Goal: Task Accomplishment & Management: Use online tool/utility

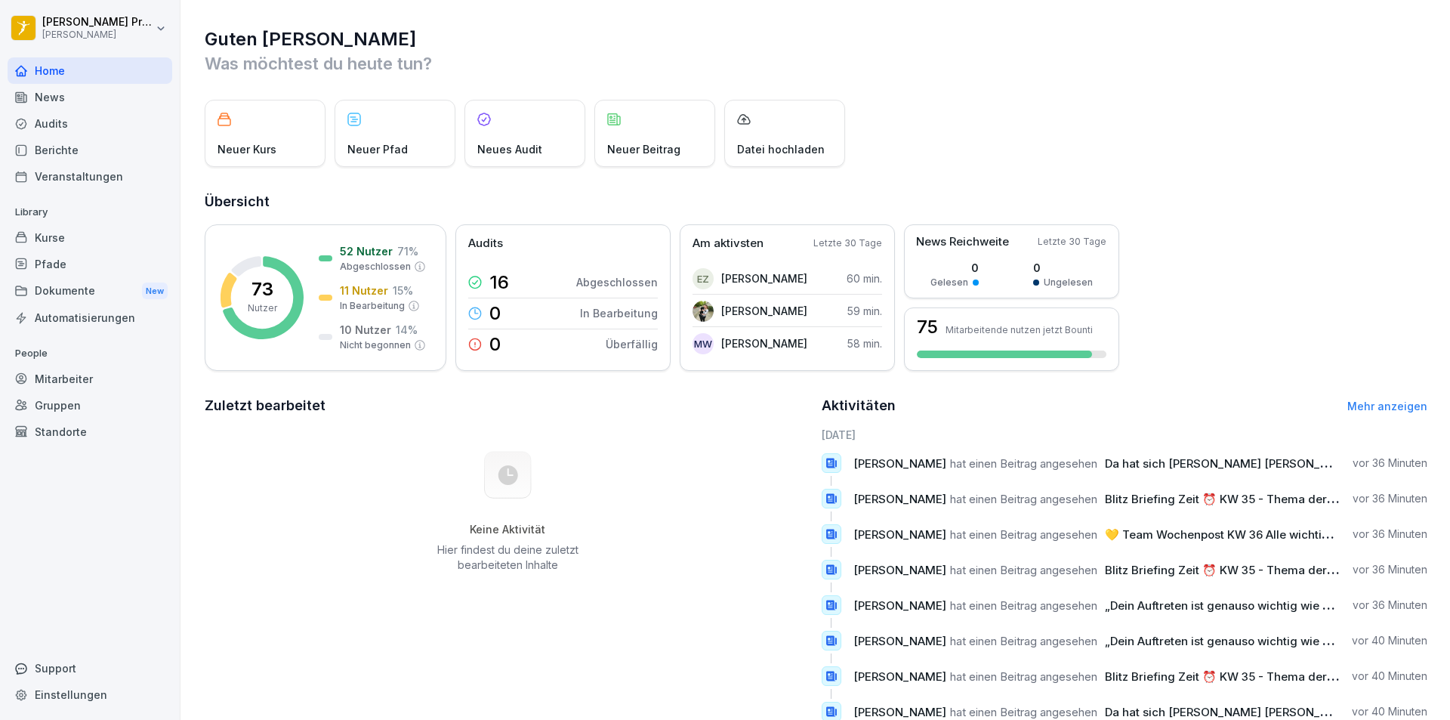
click at [74, 149] on div "Berichte" at bounding box center [90, 150] width 165 height 26
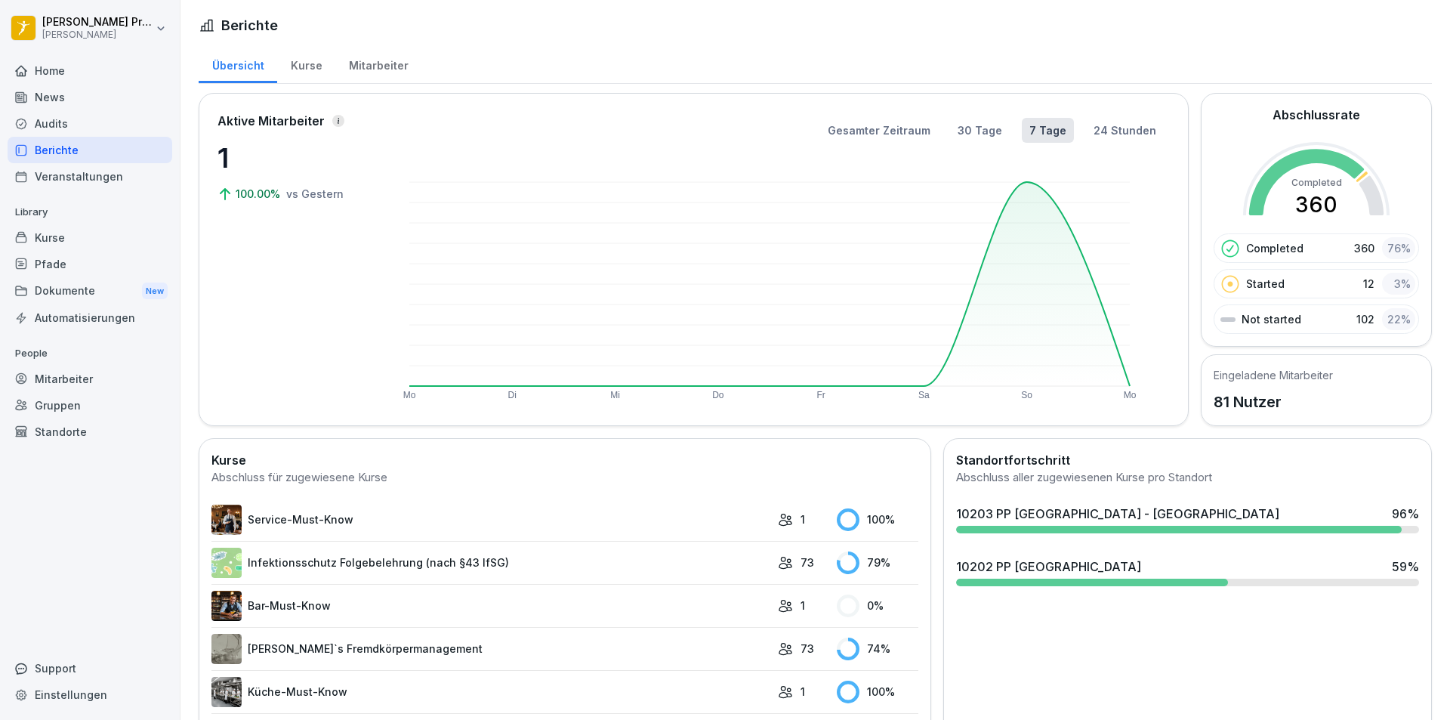
click at [1137, 527] on div at bounding box center [1178, 529] width 445 height 8
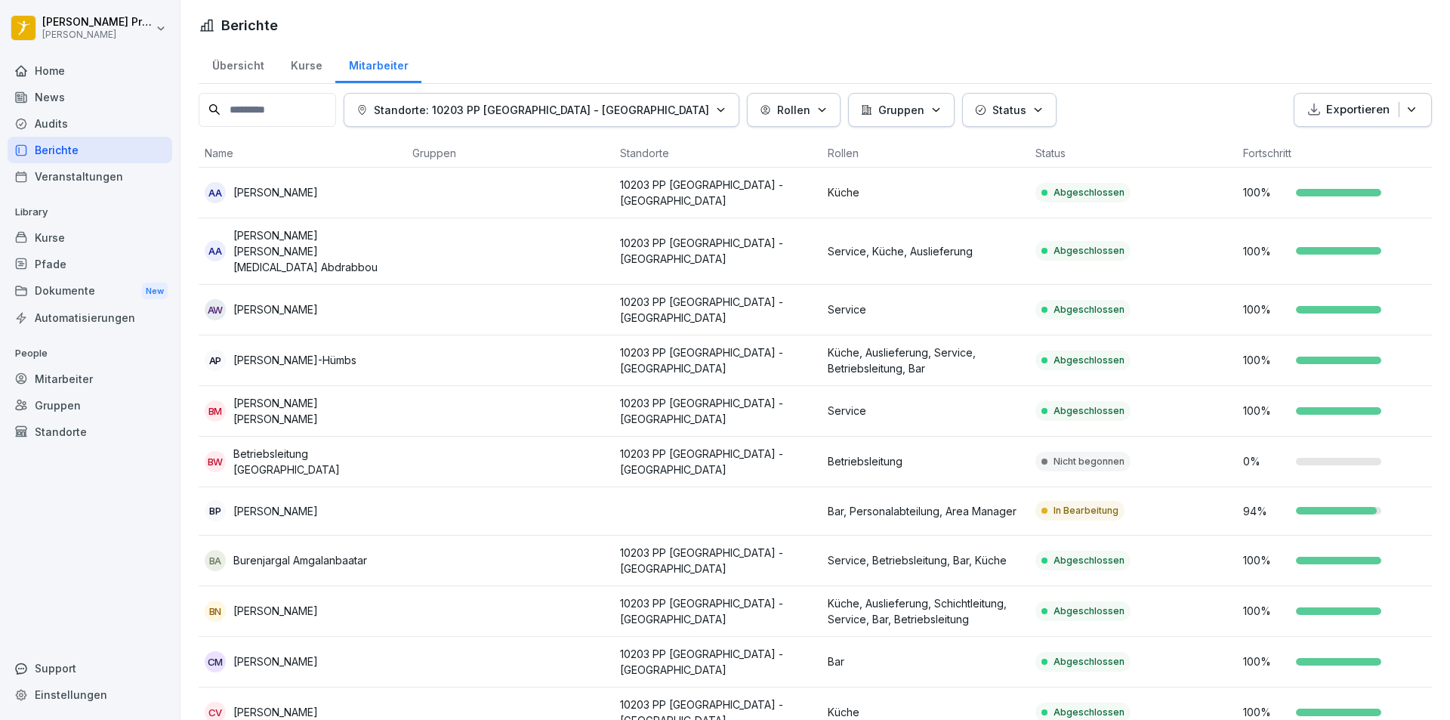
click at [287, 445] on p "Betriebsleitung [GEOGRAPHIC_DATA]" at bounding box center [316, 461] width 167 height 32
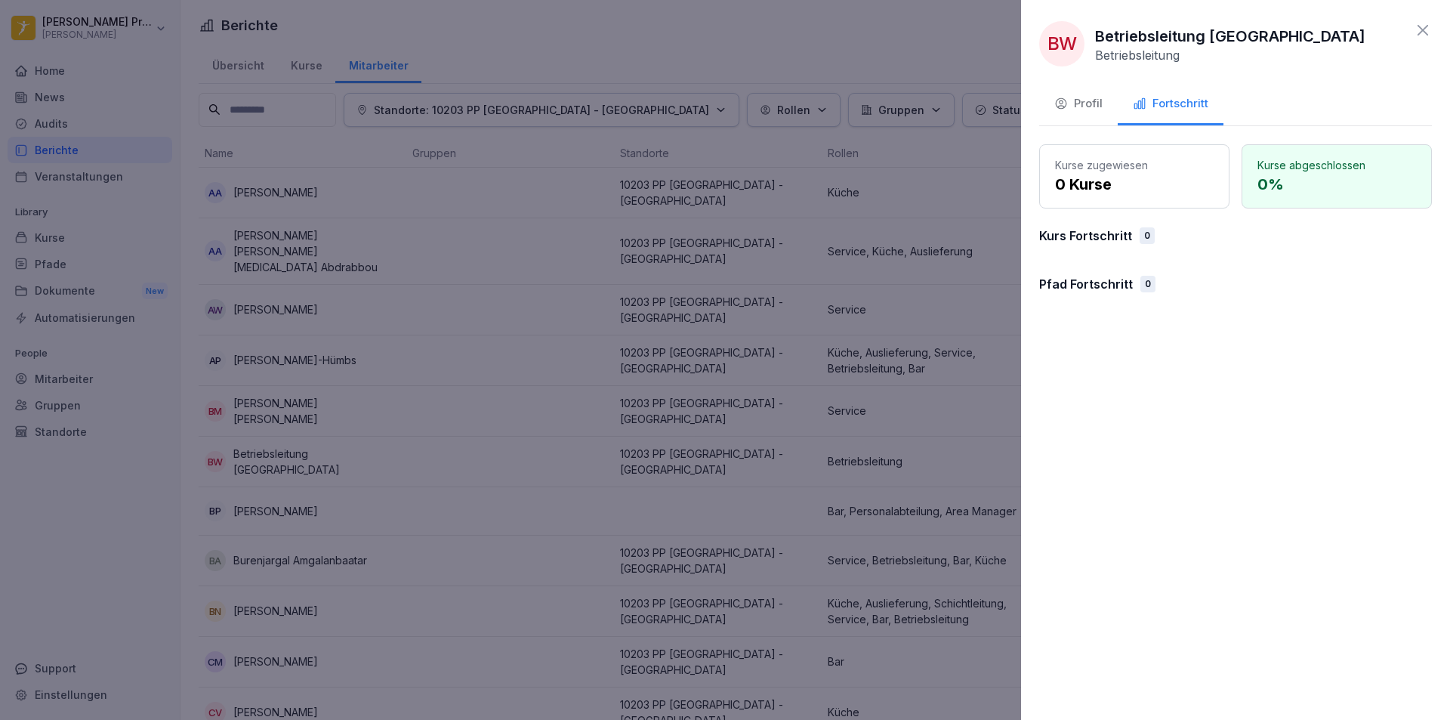
click at [1077, 103] on div "Profil" at bounding box center [1078, 103] width 48 height 17
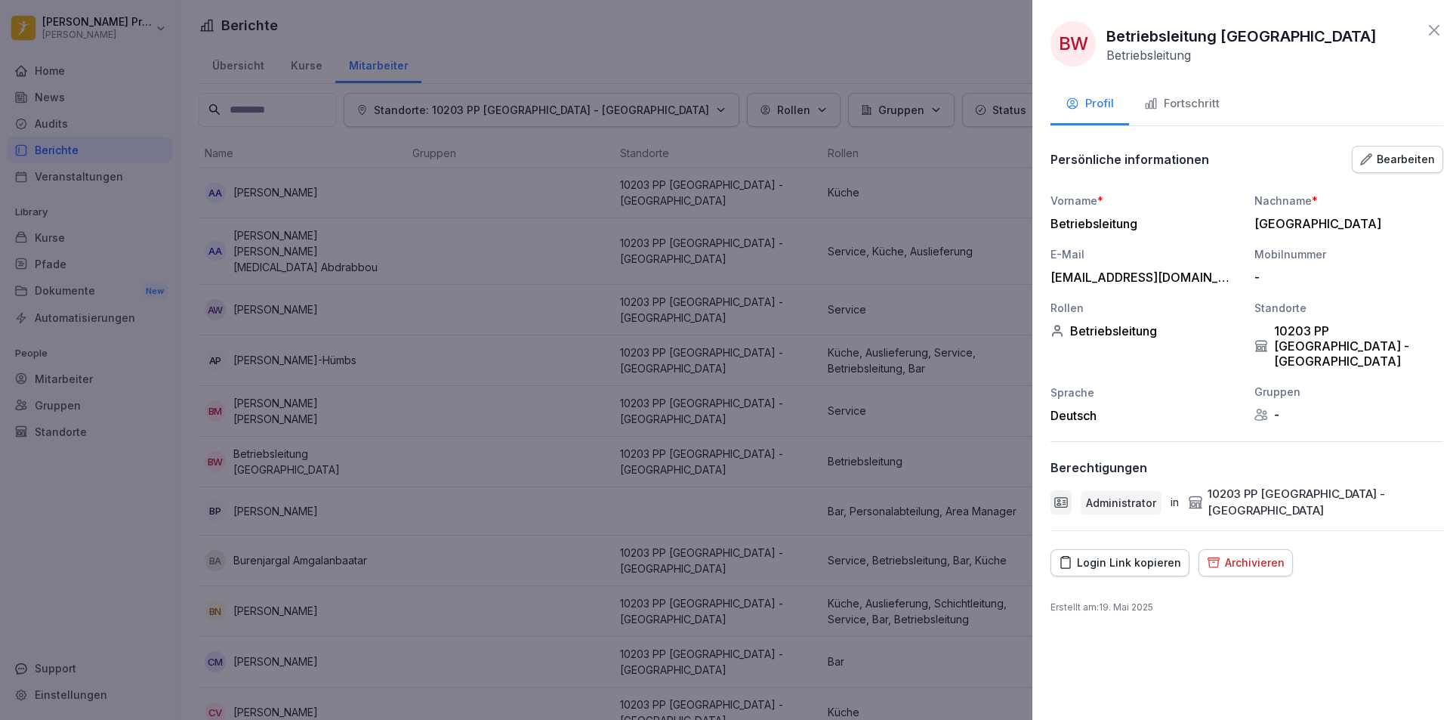
click at [528, 498] on div at bounding box center [725, 360] width 1450 height 720
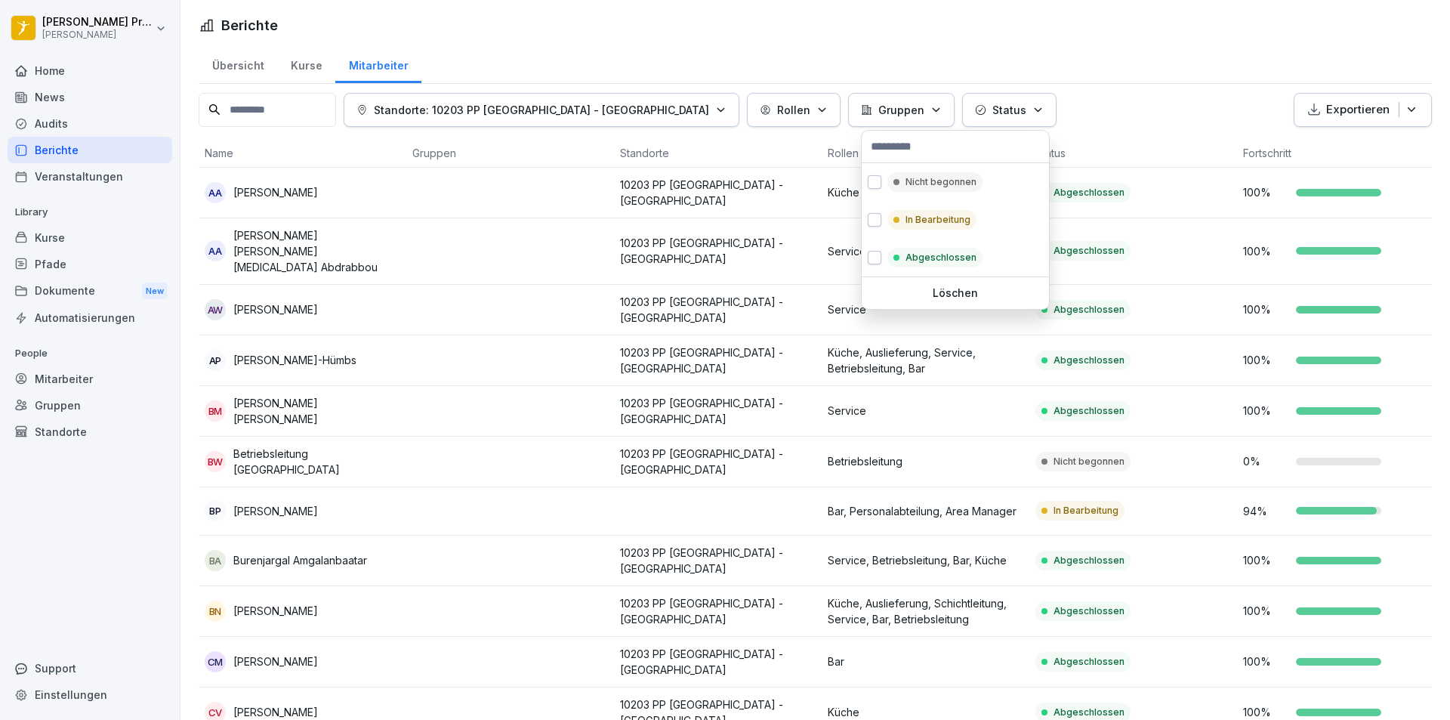
click at [1034, 109] on icon "button" at bounding box center [1037, 109] width 6 height 3
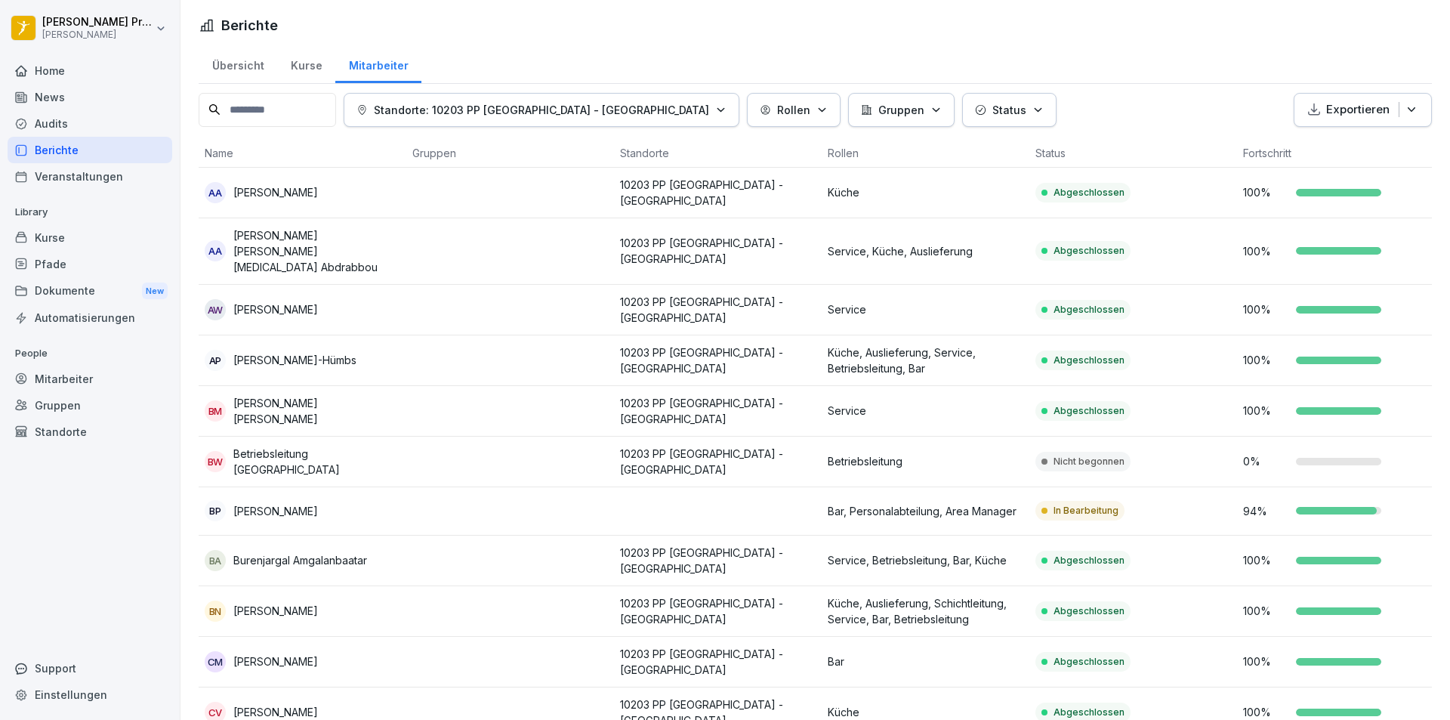
click at [930, 107] on icon "button" at bounding box center [935, 109] width 11 height 11
click at [1083, 455] on p "Nicht begonnen" at bounding box center [1088, 462] width 71 height 14
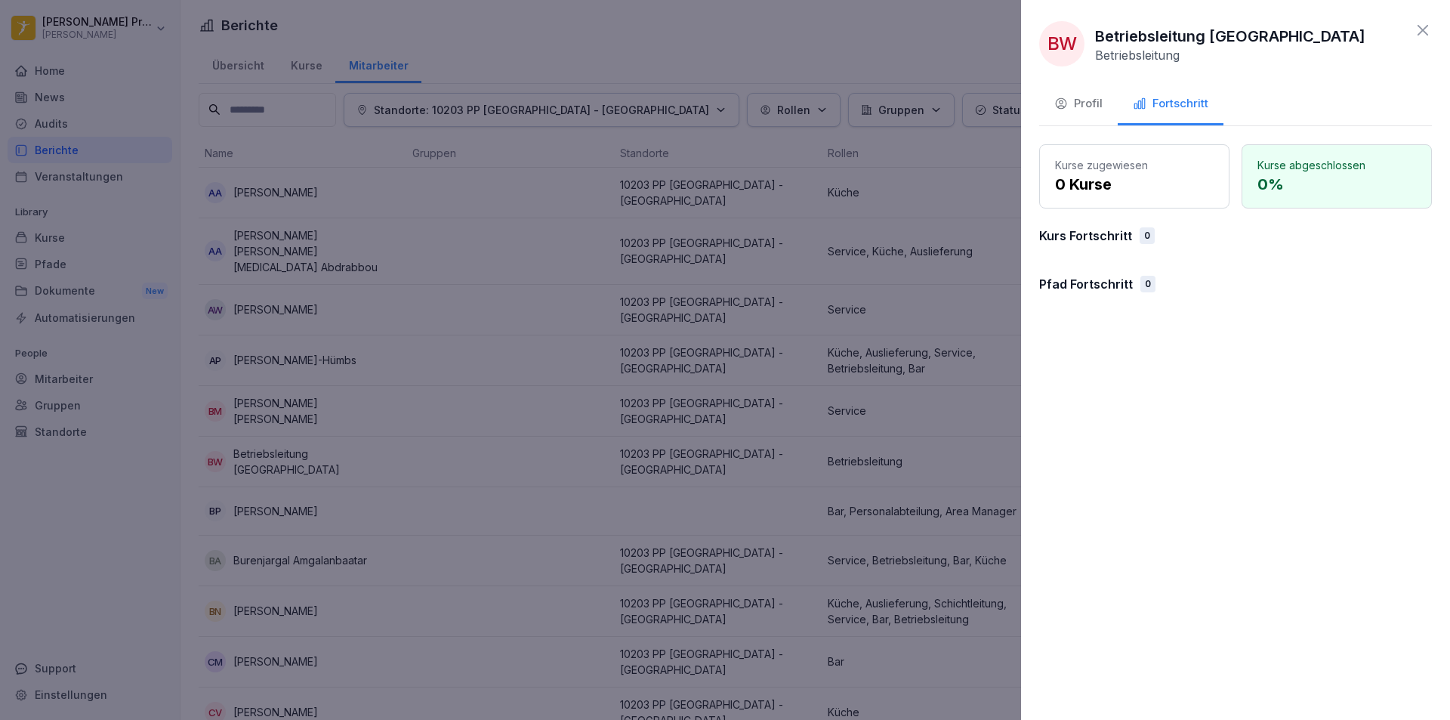
click at [1076, 102] on div "Profil" at bounding box center [1078, 103] width 48 height 17
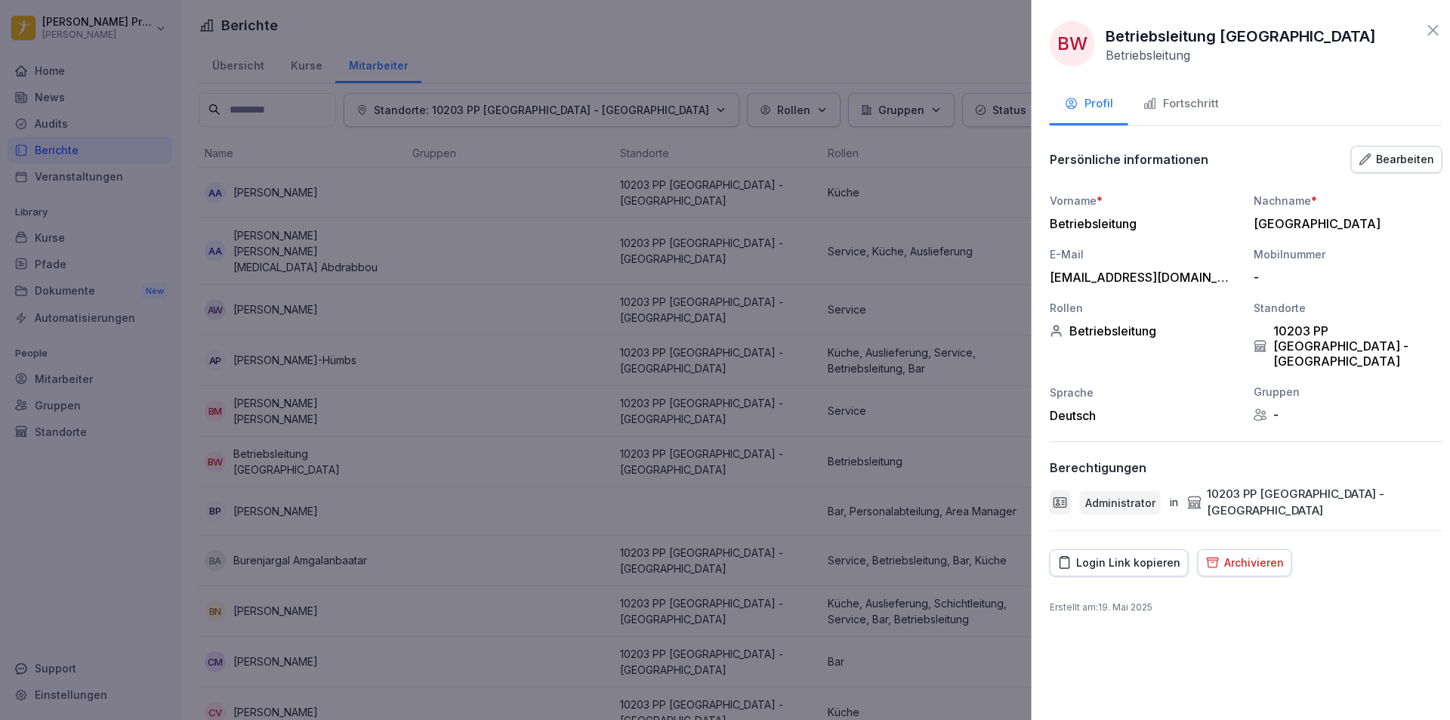
click at [448, 482] on div at bounding box center [725, 360] width 1450 height 720
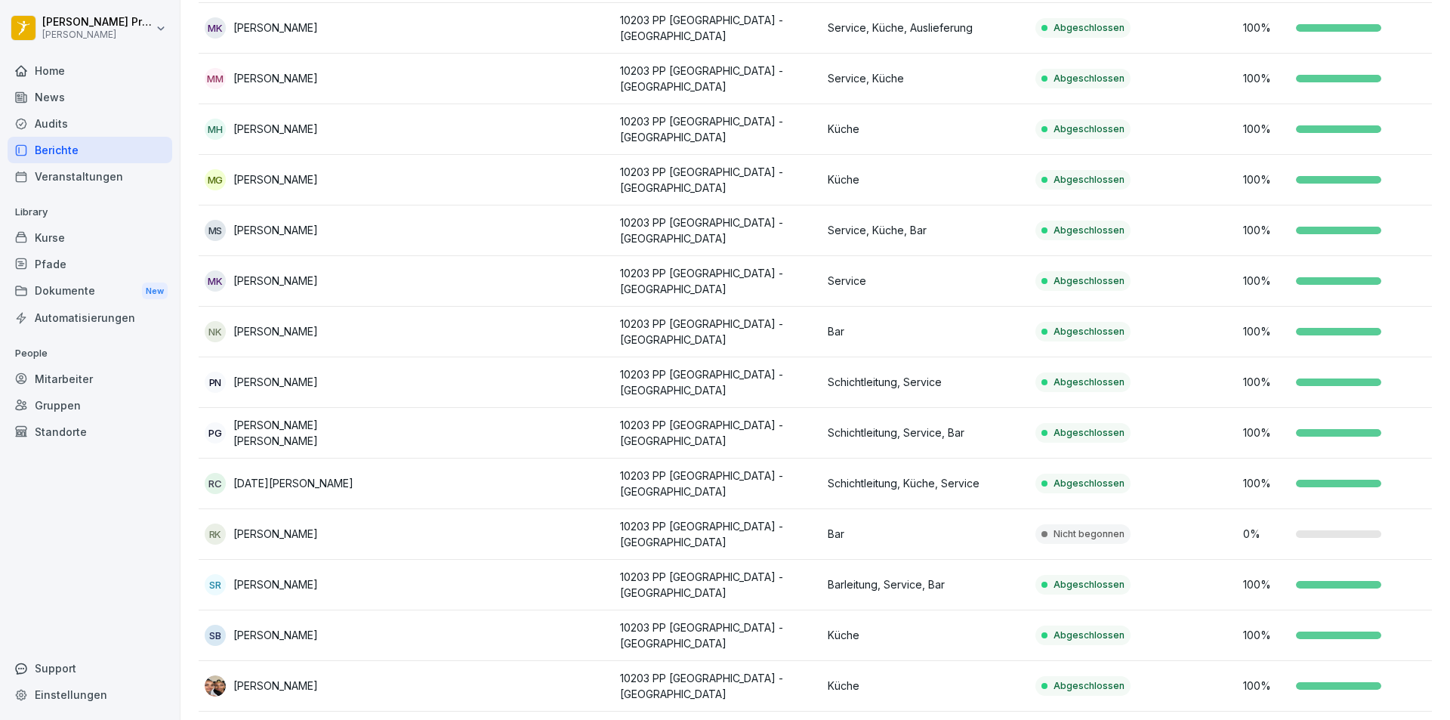
scroll to position [1208, 0]
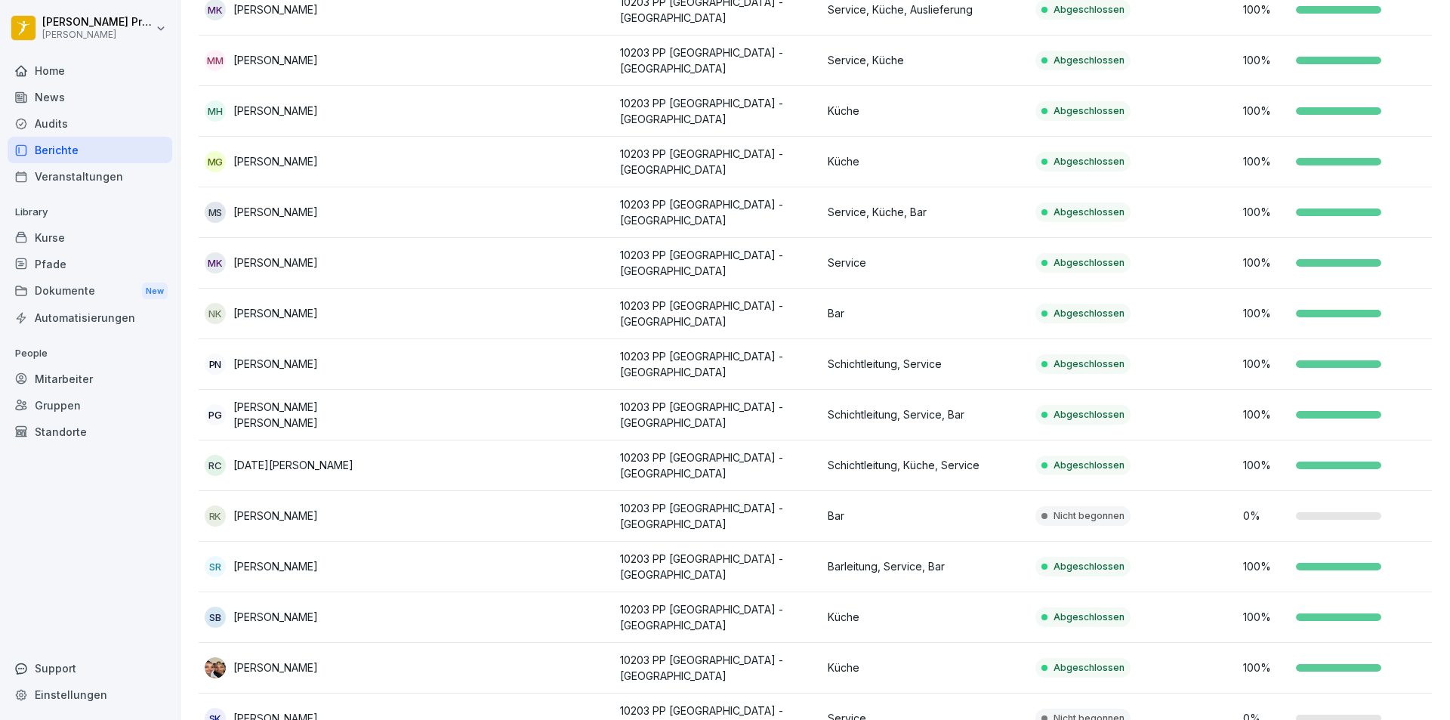
click at [1089, 509] on p "Nicht begonnen" at bounding box center [1088, 516] width 71 height 14
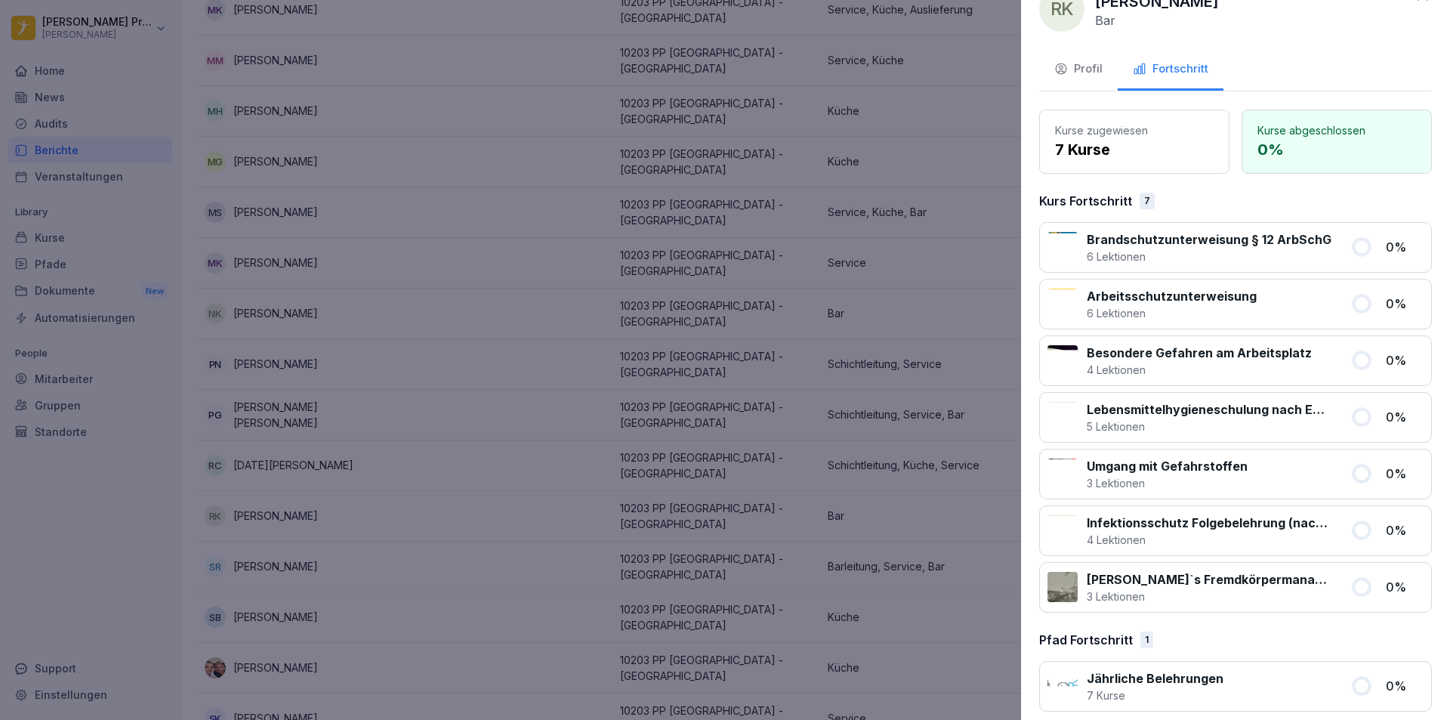
scroll to position [48, 0]
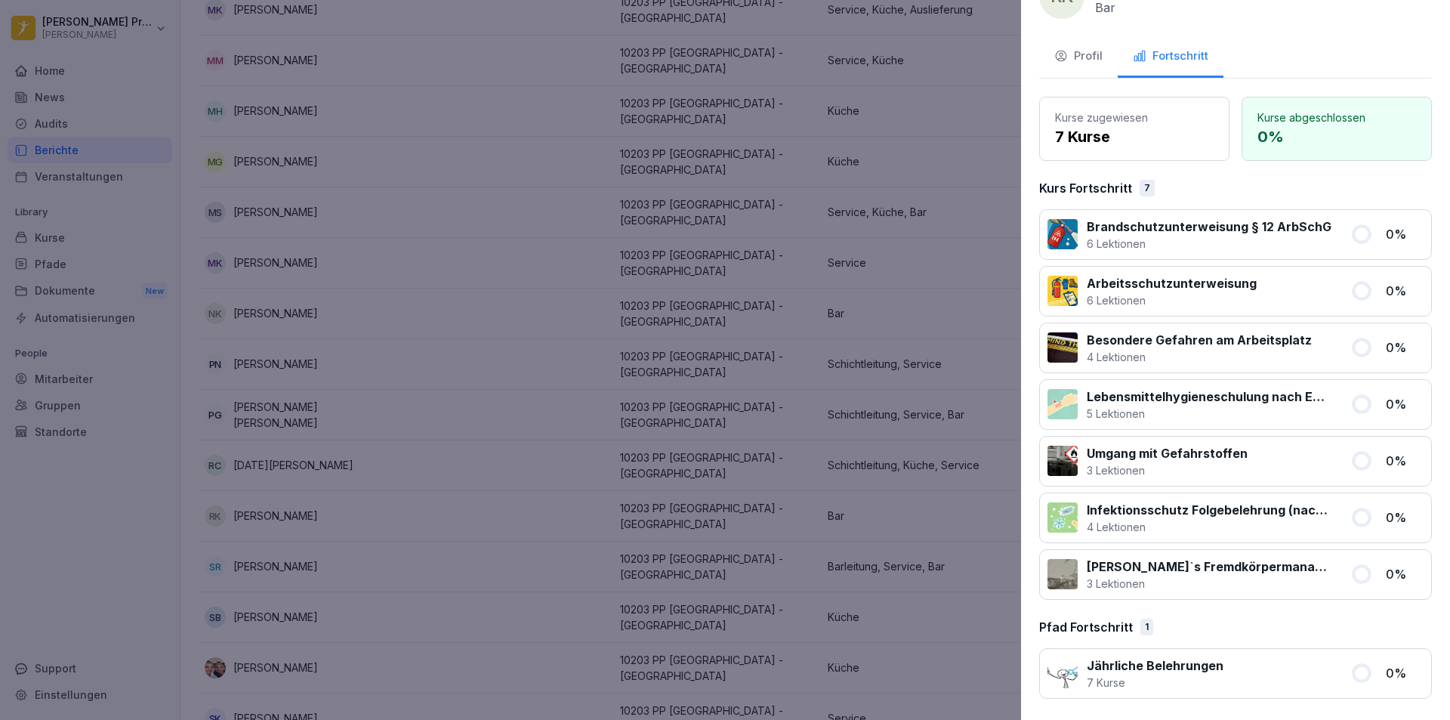
click at [1086, 55] on div "Profil" at bounding box center [1078, 56] width 48 height 17
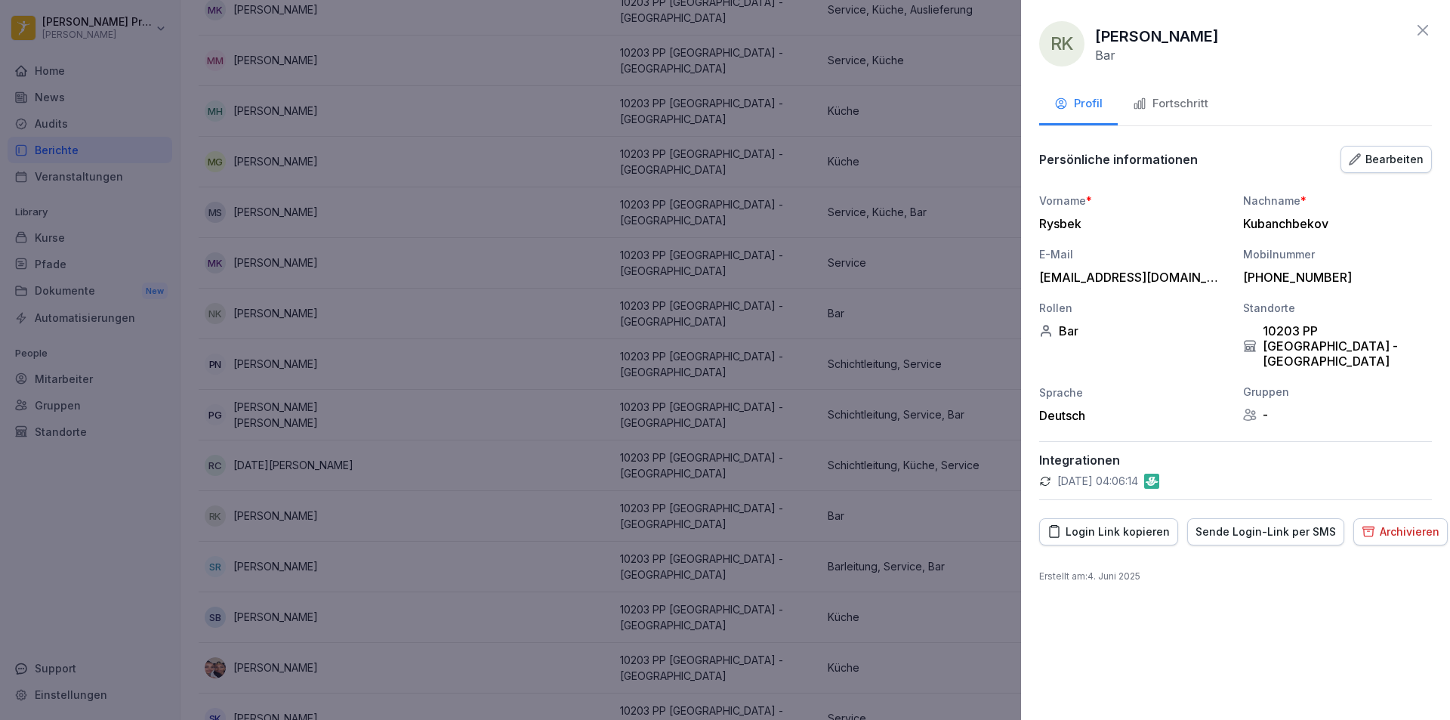
scroll to position [0, 0]
click at [1258, 523] on div "Sende Login-Link per SMS" at bounding box center [1265, 531] width 140 height 17
click at [565, 508] on div at bounding box center [725, 360] width 1450 height 720
